Goal: Task Accomplishment & Management: Manage account settings

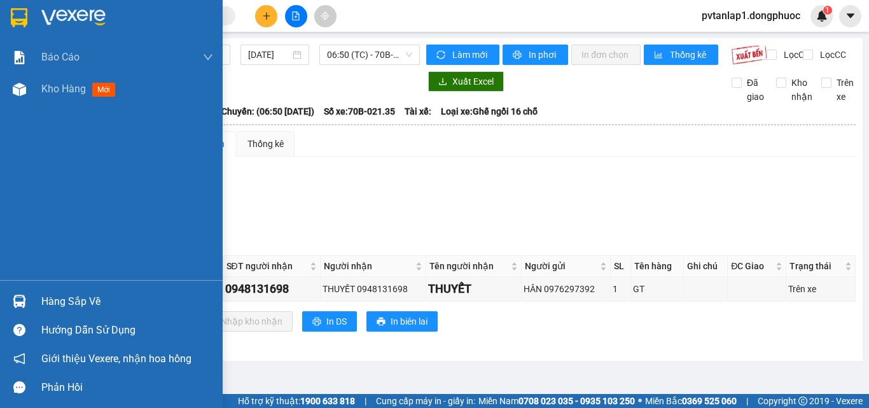
click at [13, 15] on img at bounding box center [19, 17] width 17 height 19
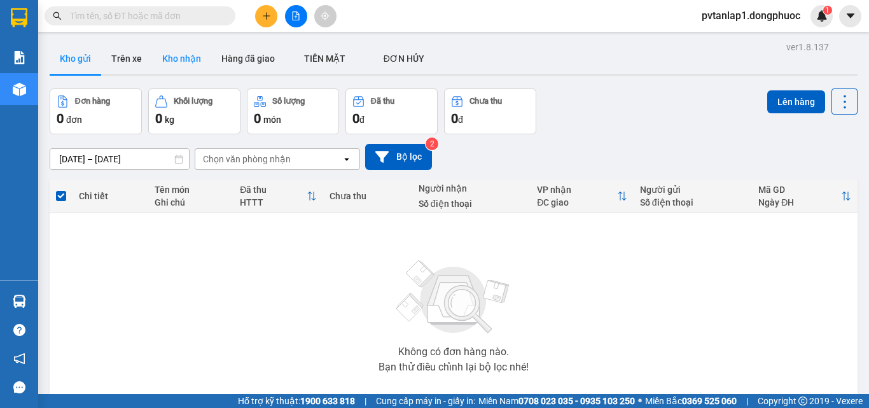
click at [186, 64] on button "Kho nhận" at bounding box center [181, 58] width 59 height 31
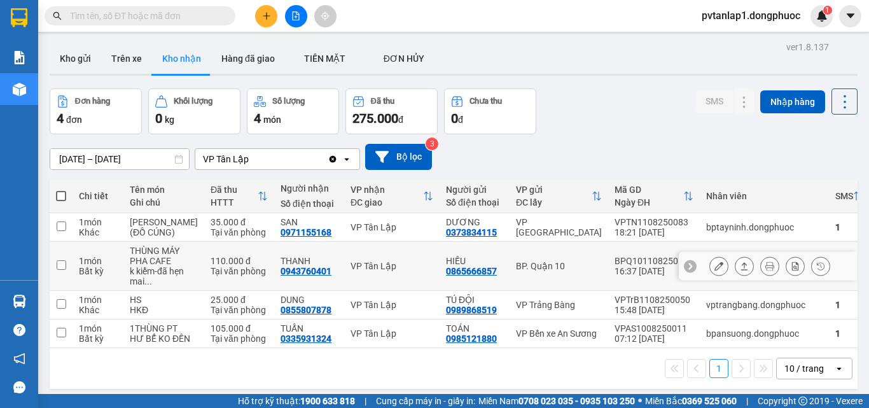
click at [366, 271] on div "VP Tân Lập" at bounding box center [391, 266] width 83 height 10
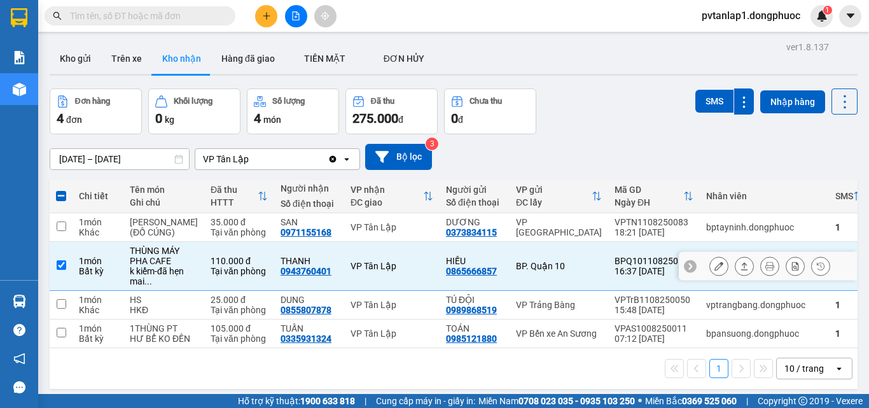
click at [740, 270] on icon at bounding box center [744, 265] width 9 height 9
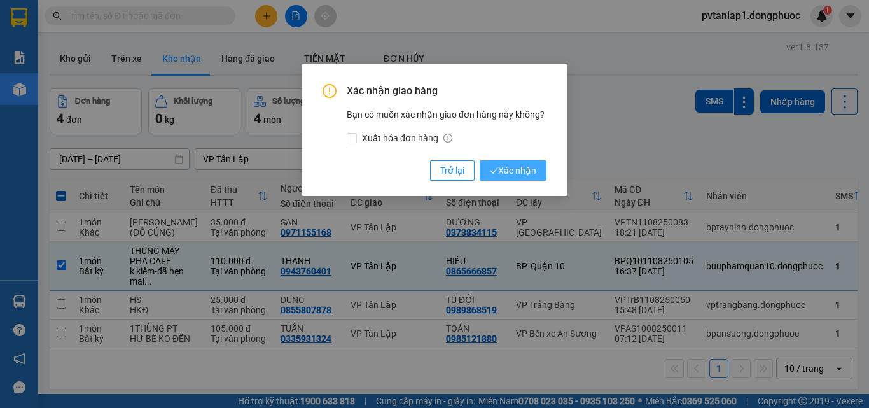
click at [525, 165] on span "Xác nhận" at bounding box center [513, 170] width 46 height 14
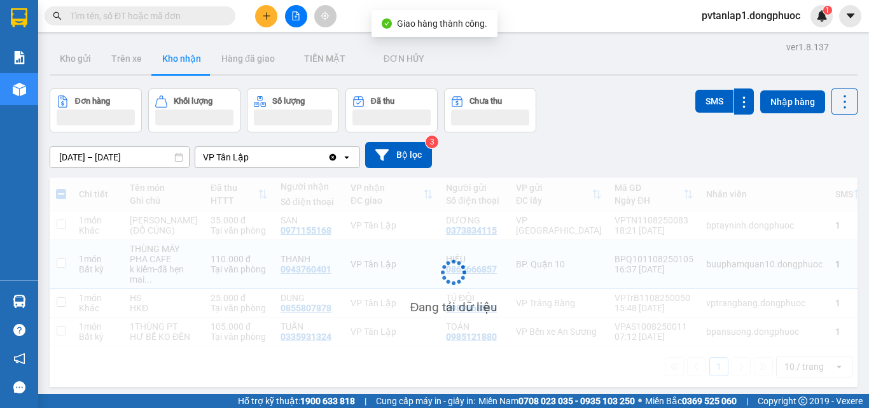
checkbox input "false"
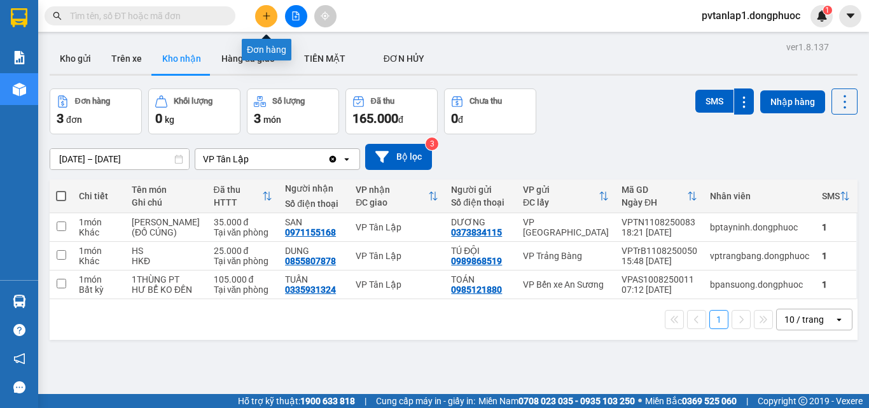
click at [273, 21] on button at bounding box center [266, 16] width 22 height 22
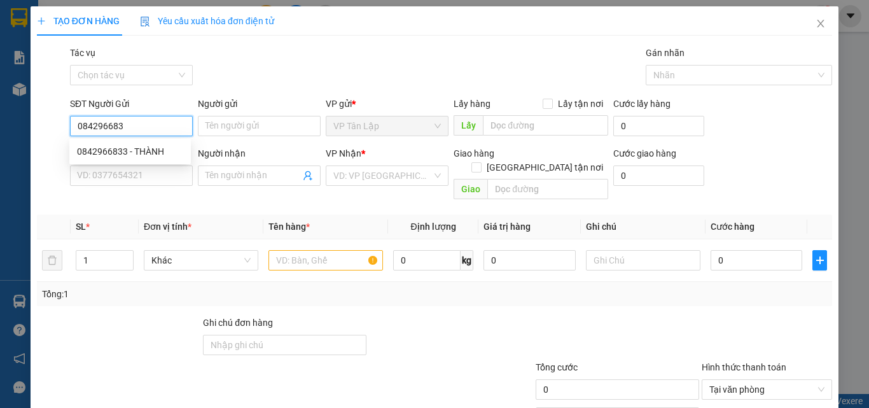
type input "0842966833"
click at [148, 149] on div "0842966833 - THÀNH" at bounding box center [130, 151] width 106 height 14
type input "THÀNH"
type input "0388535873"
type input "minh"
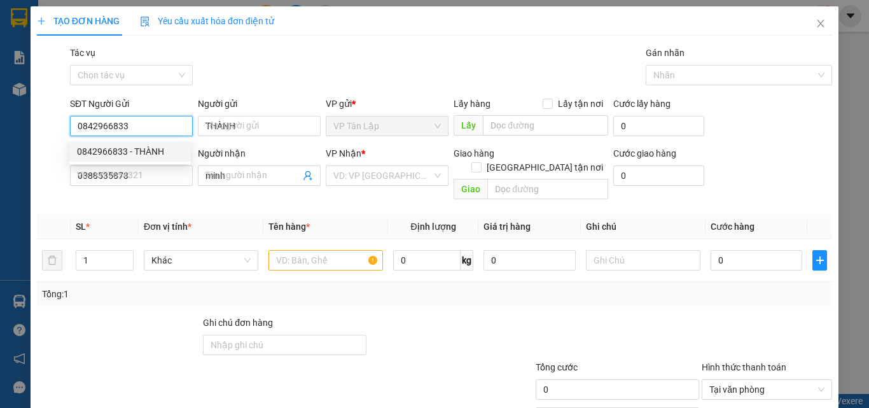
type input "30.000"
type input "0842966833"
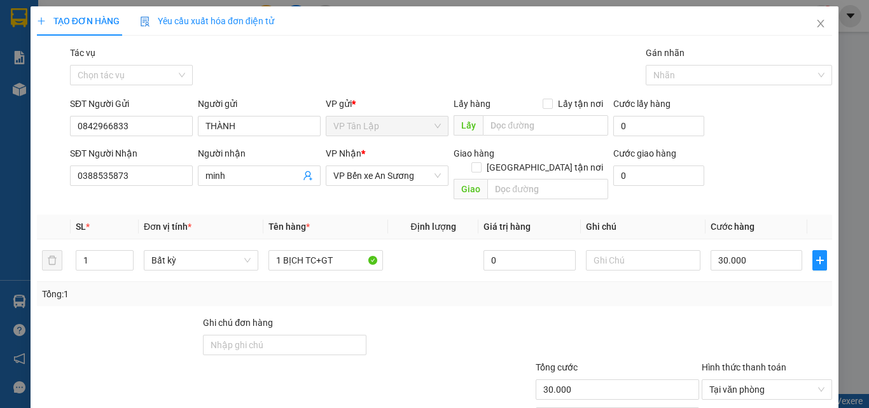
click at [158, 189] on div "SĐT Người Nhận 0388535873" at bounding box center [131, 168] width 123 height 45
click at [163, 182] on input "0388535873" at bounding box center [131, 175] width 123 height 20
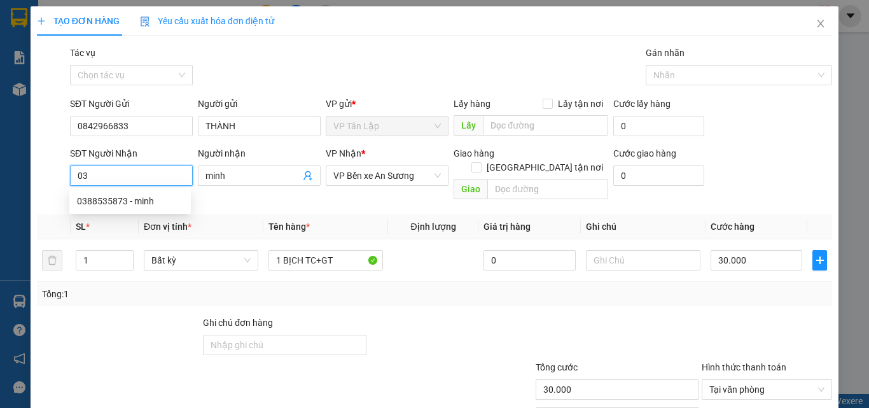
type input "0"
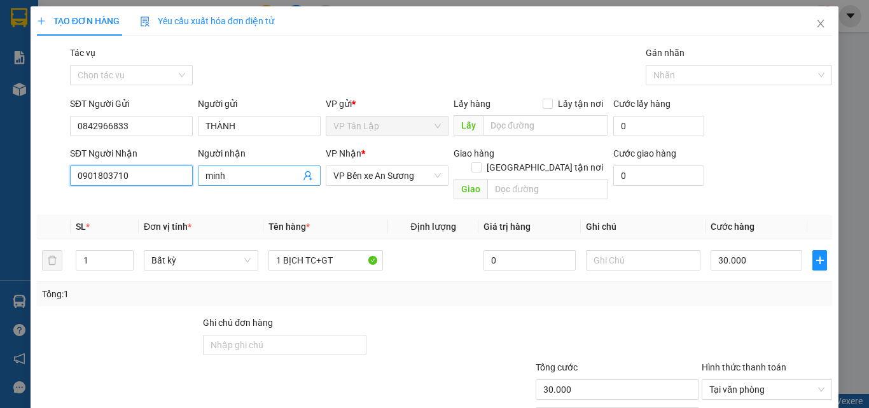
type input "0901803710"
click at [252, 178] on input "minh" at bounding box center [252, 176] width 95 height 14
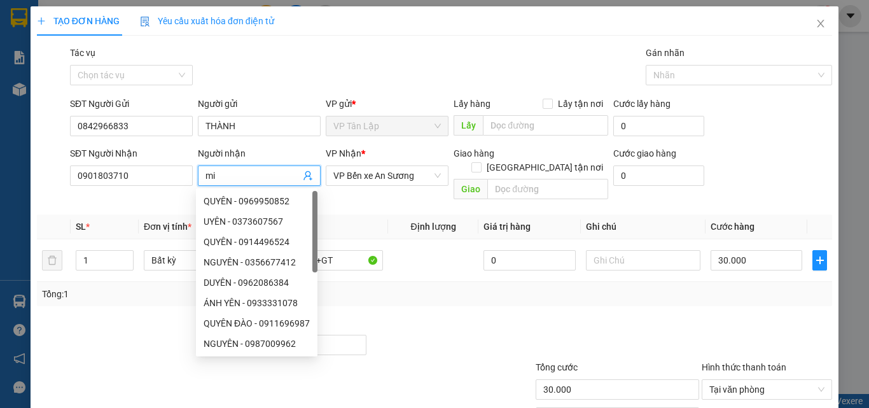
type input "m"
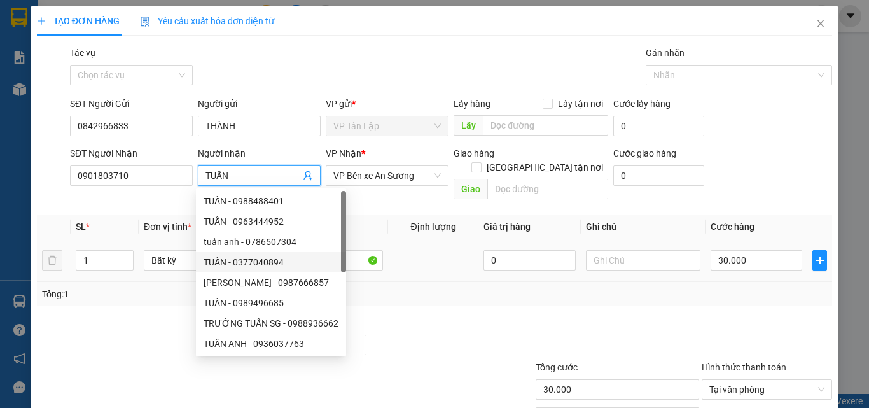
type input "TUẤN"
click at [388, 246] on td at bounding box center [433, 260] width 90 height 43
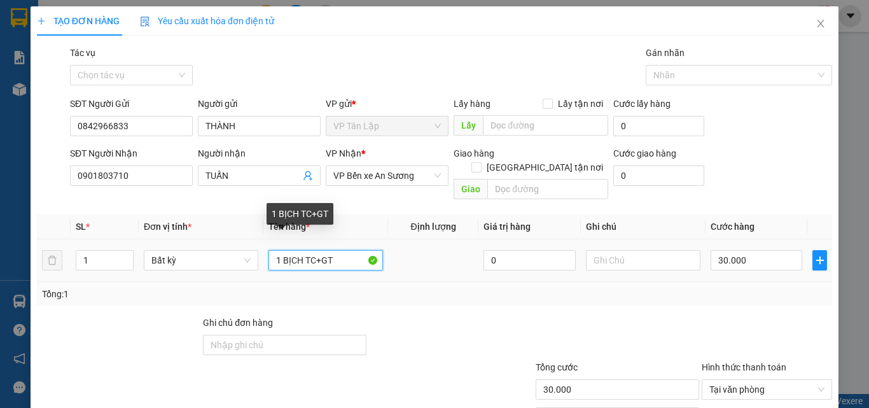
click at [354, 250] on input "1 BỊCH TC+GT" at bounding box center [325, 260] width 114 height 20
drag, startPoint x: 347, startPoint y: 248, endPoint x: 284, endPoint y: 256, distance: 62.9
click at [284, 256] on div "1 BỊCH TC+GT" at bounding box center [325, 259] width 114 height 25
type input "1 BỌC GT"
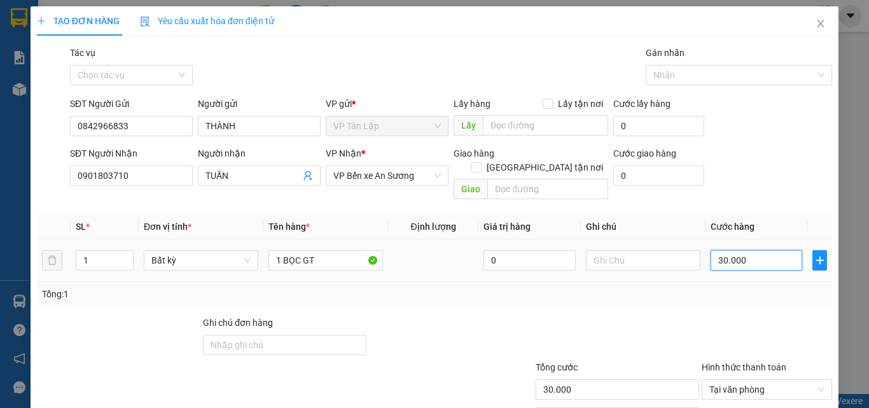
click at [766, 250] on input "30.000" at bounding box center [756, 260] width 92 height 20
type input "2"
type input "25"
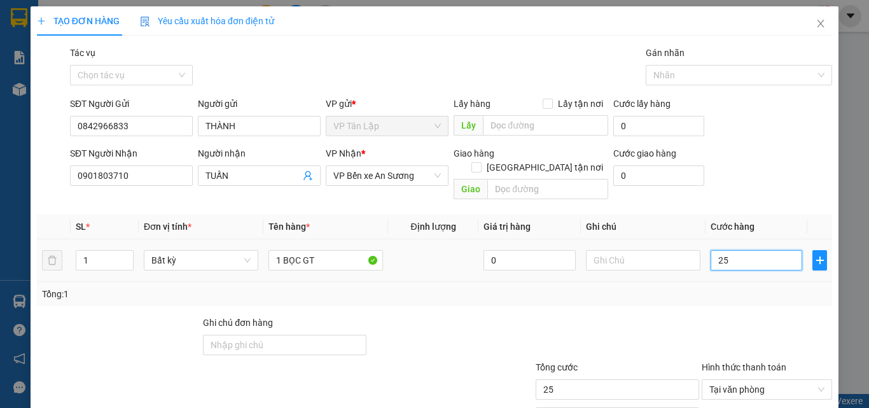
type input "250"
type input "2.500"
type input "25.000"
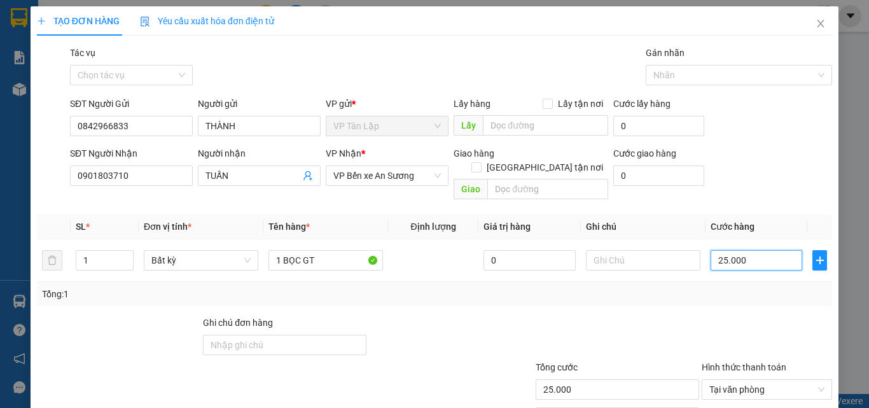
type input "25.000"
click at [827, 319] on div "TẠO ĐƠN HÀNG Yêu cầu xuất hóa đơn điện tử Transit Pickup Surcharge Ids Transit …" at bounding box center [435, 237] width 808 height 463
click at [786, 324] on div at bounding box center [766, 337] width 133 height 45
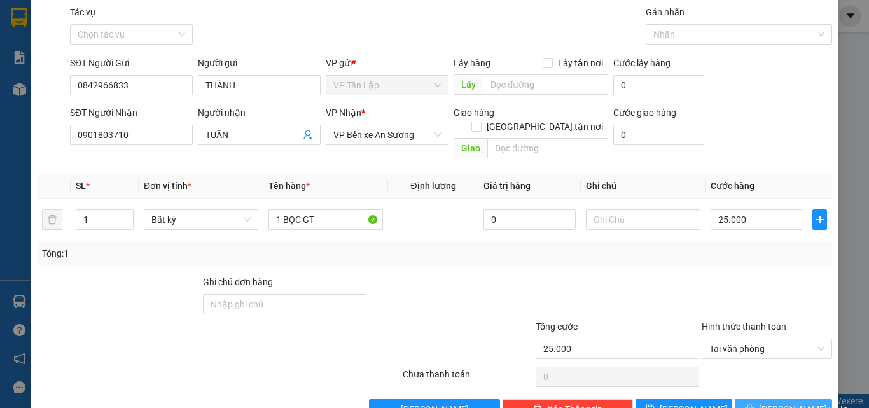
scroll to position [63, 0]
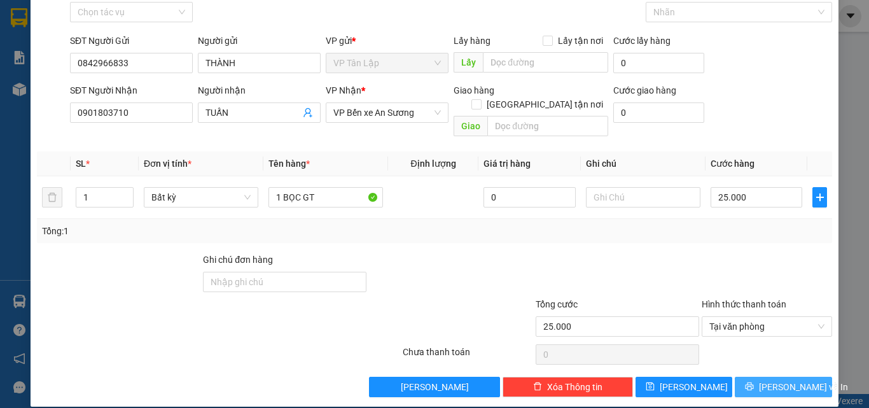
click at [790, 380] on span "[PERSON_NAME] và In" at bounding box center [803, 387] width 89 height 14
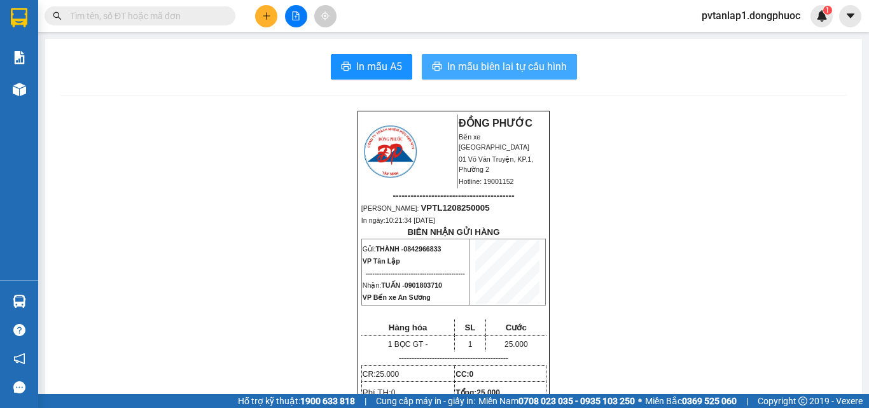
click at [492, 59] on span "In mẫu biên lai tự cấu hình" at bounding box center [507, 67] width 120 height 16
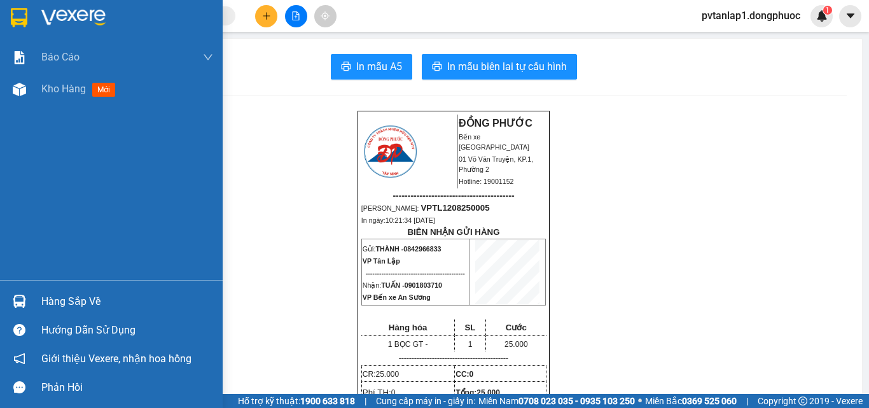
drag, startPoint x: 32, startPoint y: 300, endPoint x: 18, endPoint y: 295, distance: 15.5
click at [31, 302] on div "Hàng sắp về" at bounding box center [111, 301] width 223 height 29
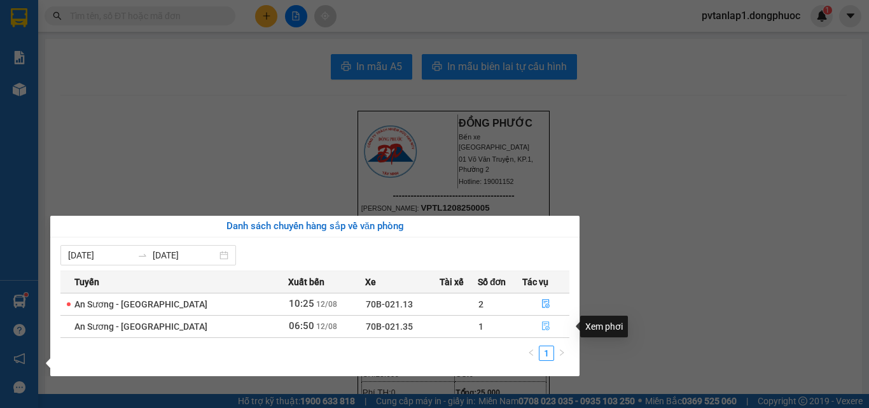
click at [541, 329] on icon "file-done" at bounding box center [545, 325] width 9 height 9
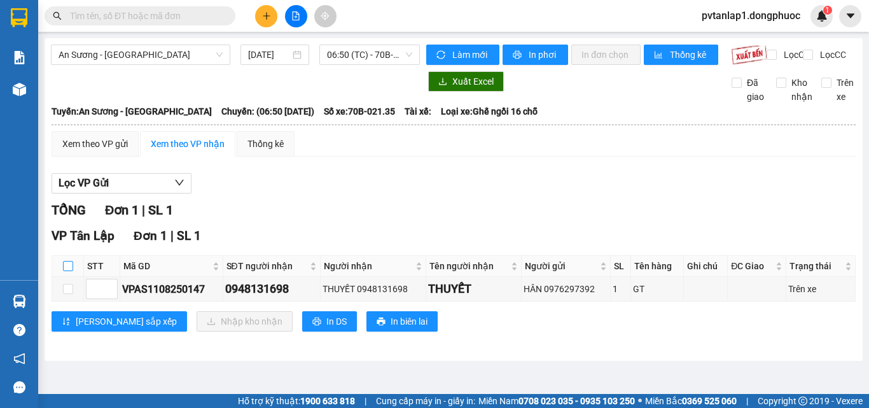
click at [66, 270] on label at bounding box center [68, 266] width 10 height 14
click at [66, 270] on input "checkbox" at bounding box center [68, 266] width 10 height 10
checkbox input "true"
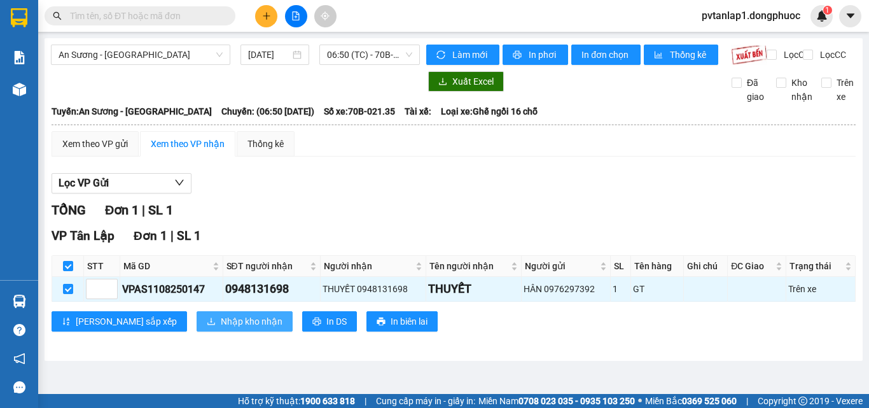
click at [196, 326] on button "Nhập kho nhận" at bounding box center [244, 321] width 96 height 20
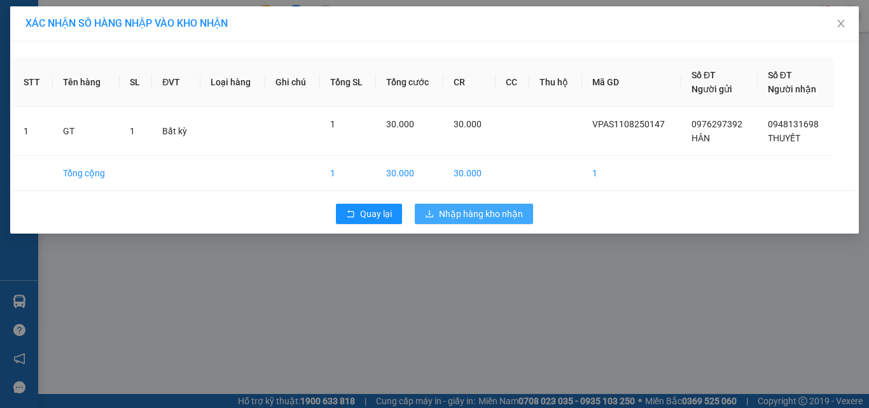
click at [488, 217] on span "Nhập hàng kho nhận" at bounding box center [481, 214] width 84 height 14
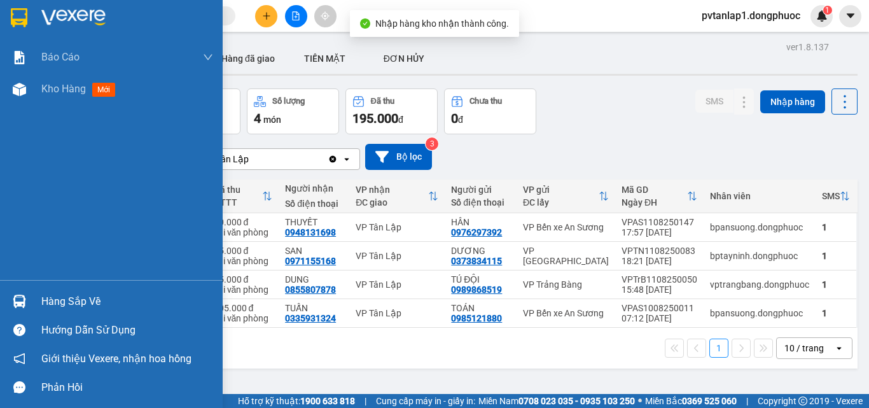
click at [34, 306] on div "Hàng sắp về" at bounding box center [111, 301] width 223 height 29
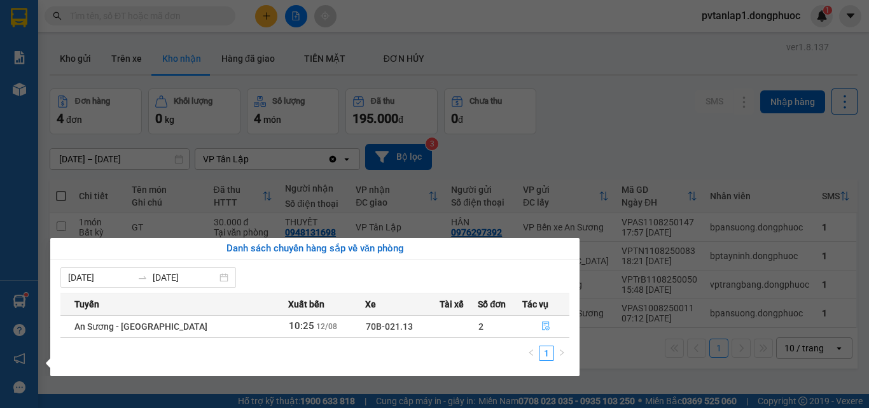
click at [535, 316] on button "button" at bounding box center [546, 326] width 46 height 20
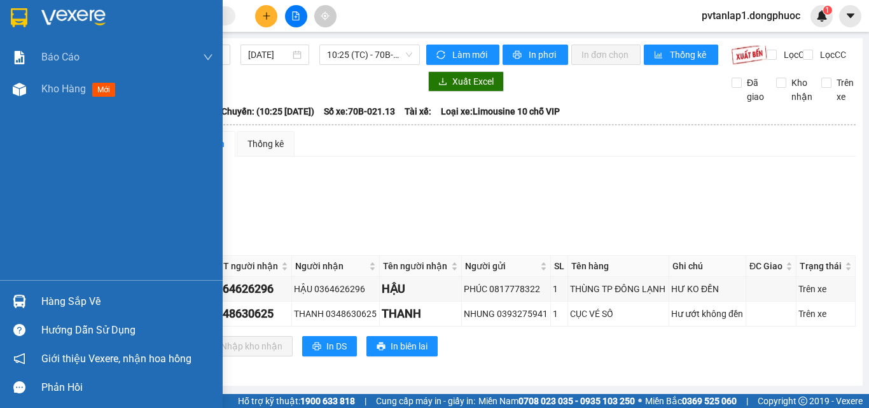
click at [30, 23] on div at bounding box center [19, 17] width 22 height 22
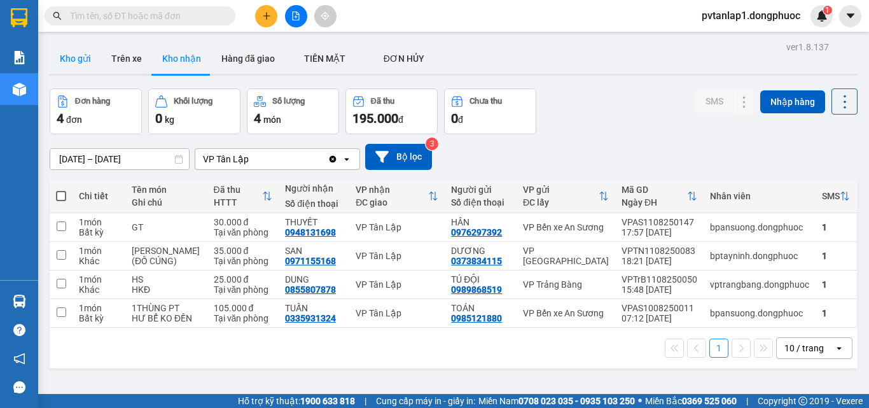
click at [65, 63] on button "Kho gửi" at bounding box center [76, 58] width 52 height 31
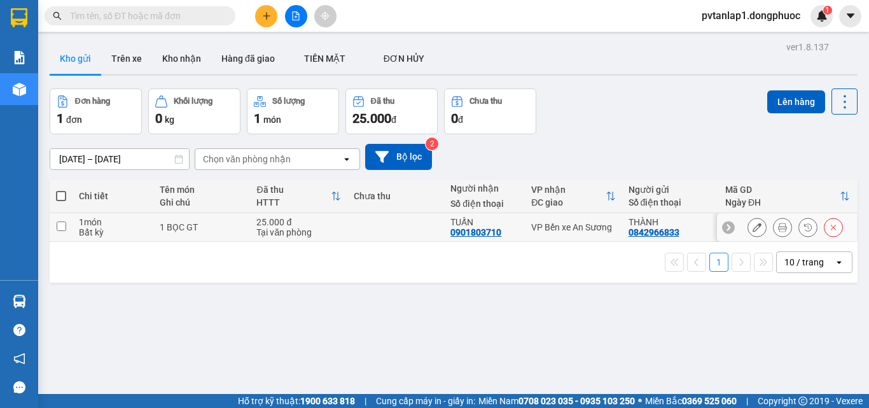
drag, startPoint x: 182, startPoint y: 235, endPoint x: 175, endPoint y: 228, distance: 10.4
click at [182, 235] on td "1 BỌC GT" at bounding box center [201, 227] width 97 height 29
checkbox input "true"
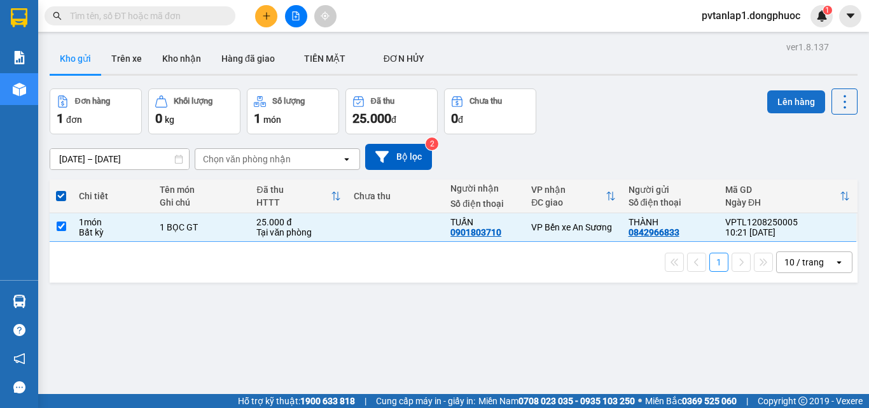
click at [792, 104] on button "Lên hàng" at bounding box center [796, 101] width 58 height 23
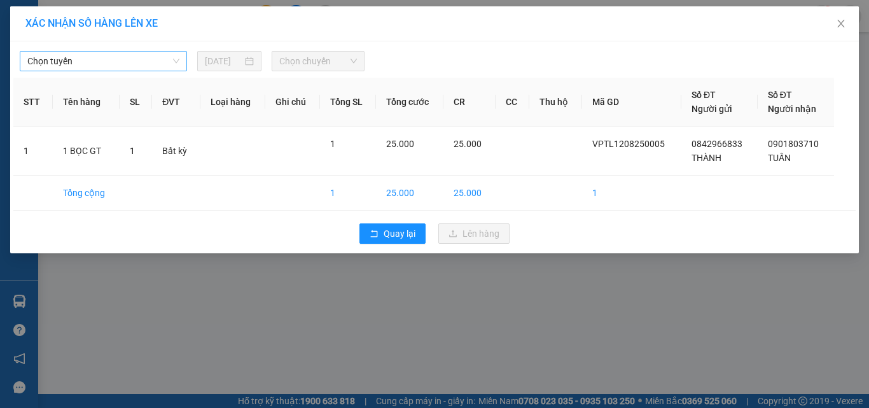
click at [160, 62] on span "Chọn tuyến" at bounding box center [103, 61] width 152 height 19
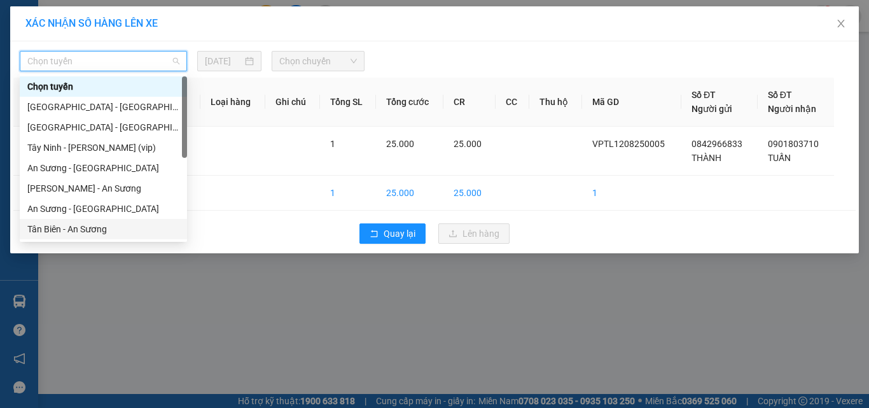
click at [50, 227] on div "Tân Biên - An Sương" at bounding box center [103, 229] width 152 height 14
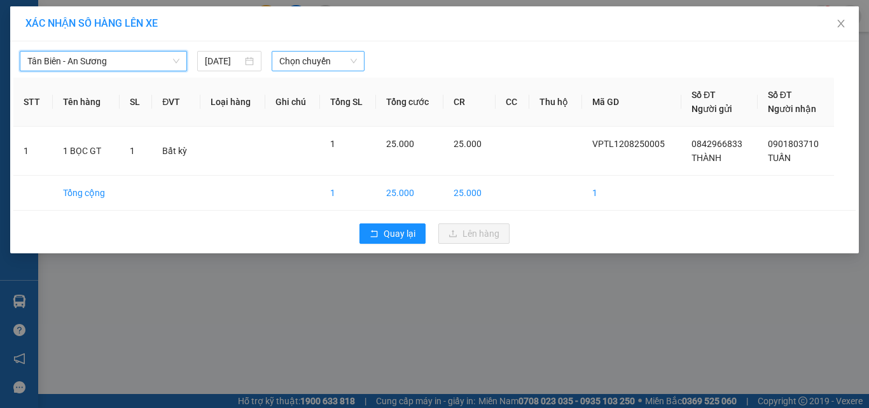
click at [340, 53] on span "Chọn chuyến" at bounding box center [318, 61] width 78 height 19
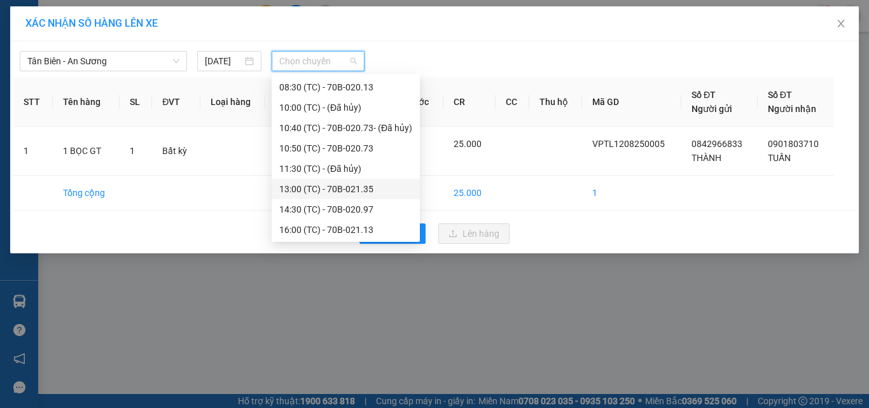
scroll to position [102, 0]
click at [401, 153] on div "10:50 (TC) - 70B-020.73" at bounding box center [345, 148] width 133 height 14
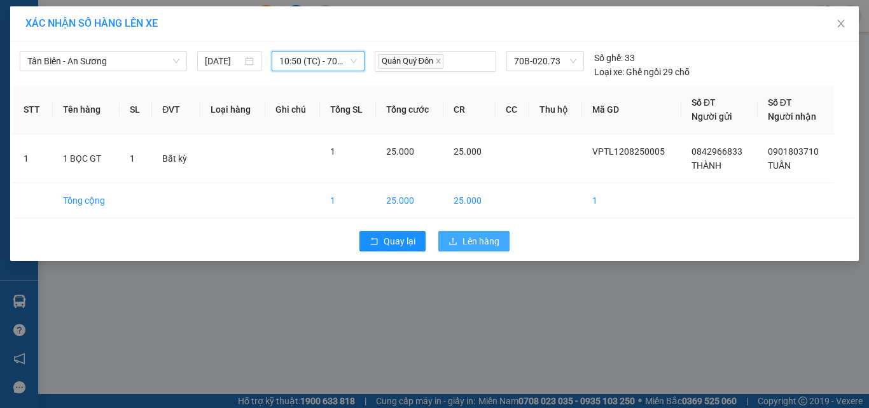
click at [507, 249] on button "Lên hàng" at bounding box center [473, 241] width 71 height 20
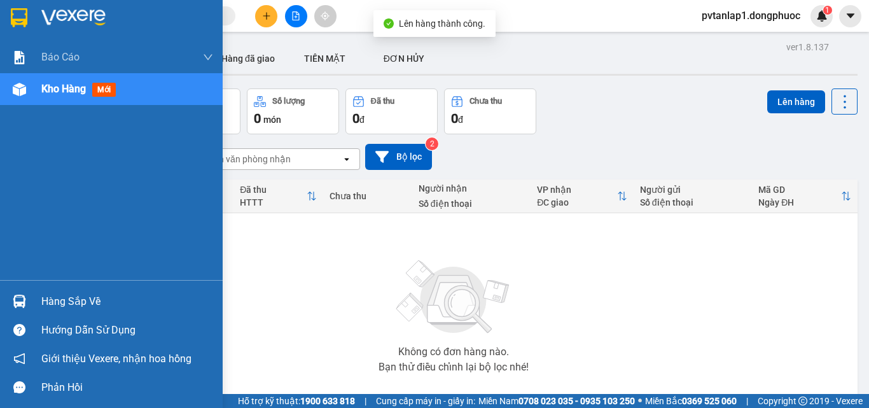
click at [6, 17] on div at bounding box center [111, 20] width 223 height 41
